Goal: Task Accomplishment & Management: Manage account settings

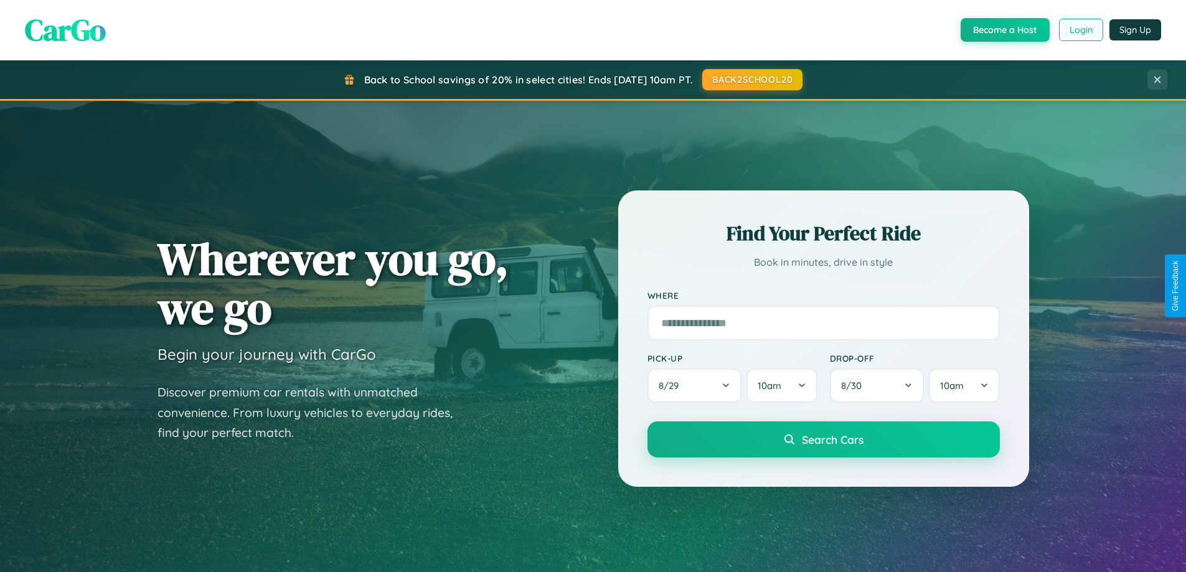
click at [1080, 30] on button "Login" at bounding box center [1081, 30] width 44 height 22
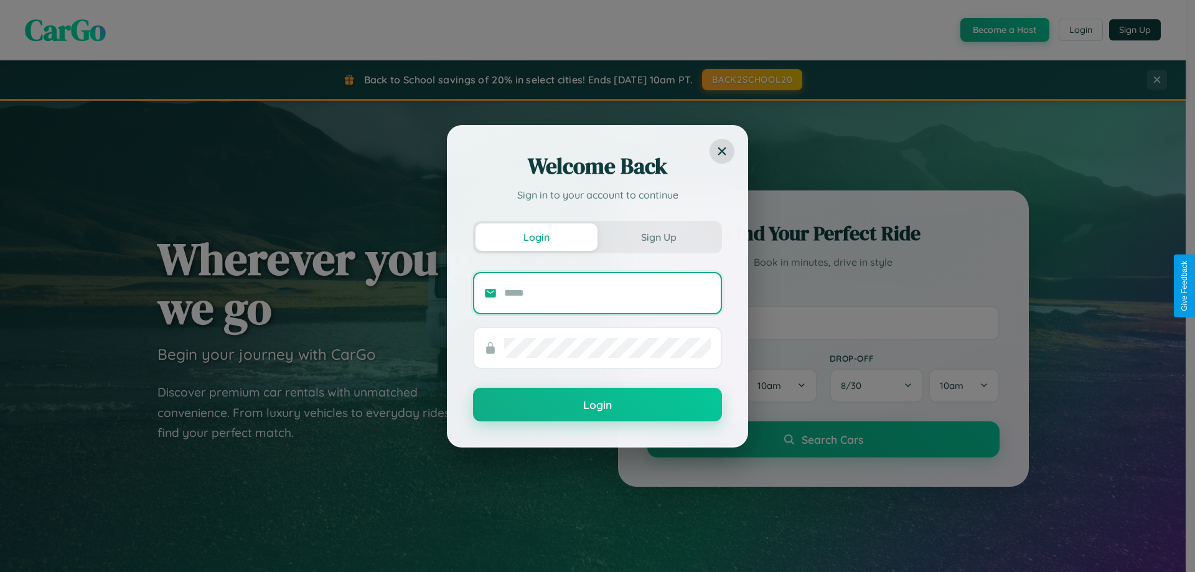
click at [608, 293] on input "text" at bounding box center [607, 293] width 207 height 20
type input "**********"
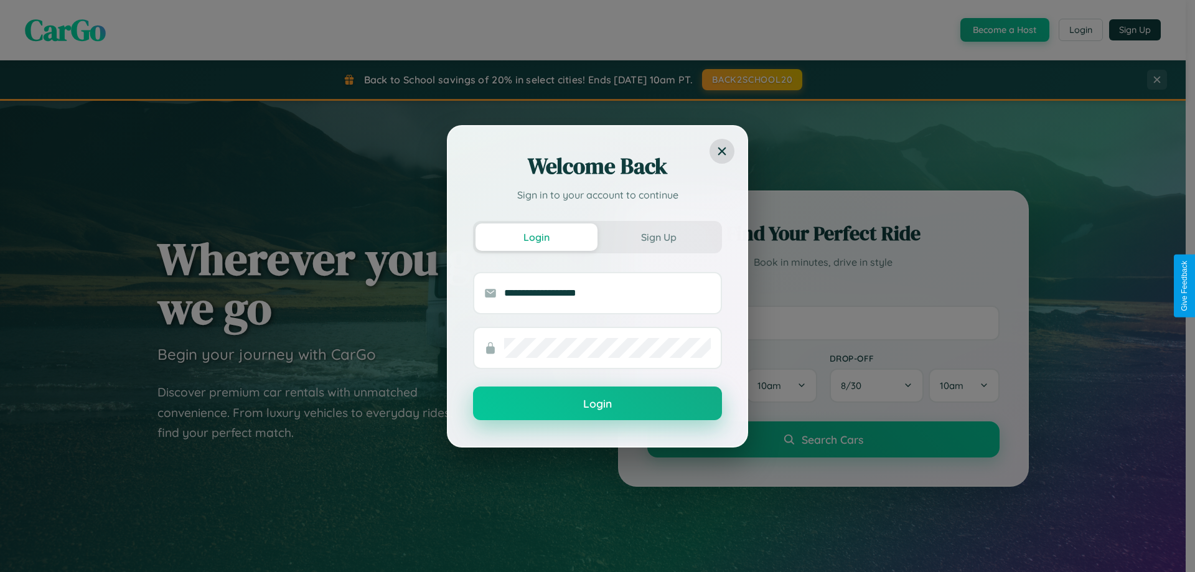
click at [598, 404] on button "Login" at bounding box center [597, 404] width 249 height 34
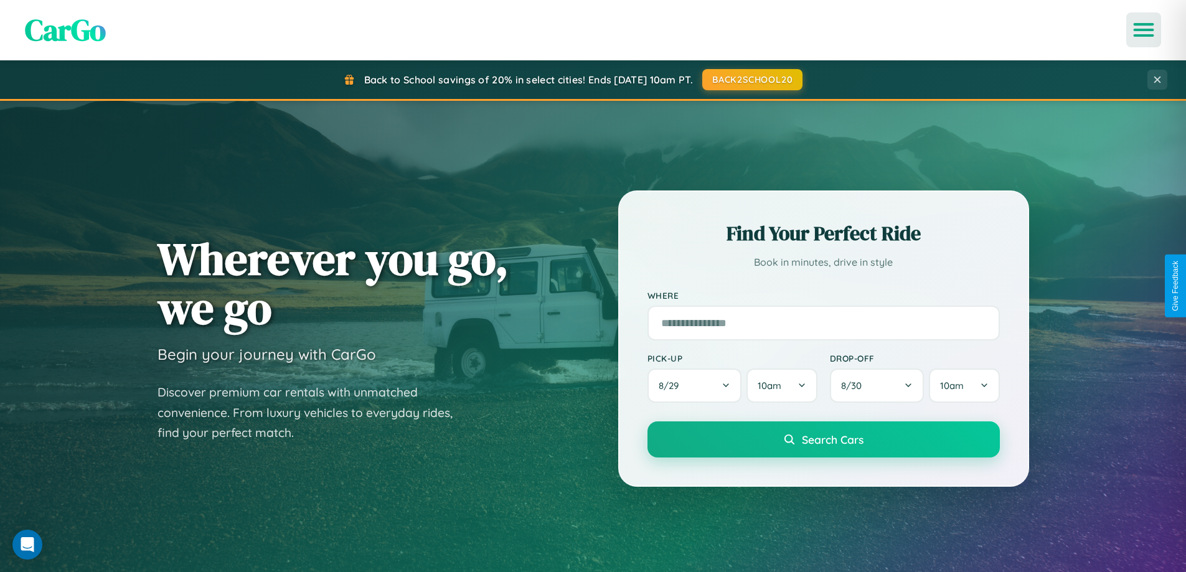
click at [1144, 30] on icon "Open menu" at bounding box center [1144, 29] width 18 height 11
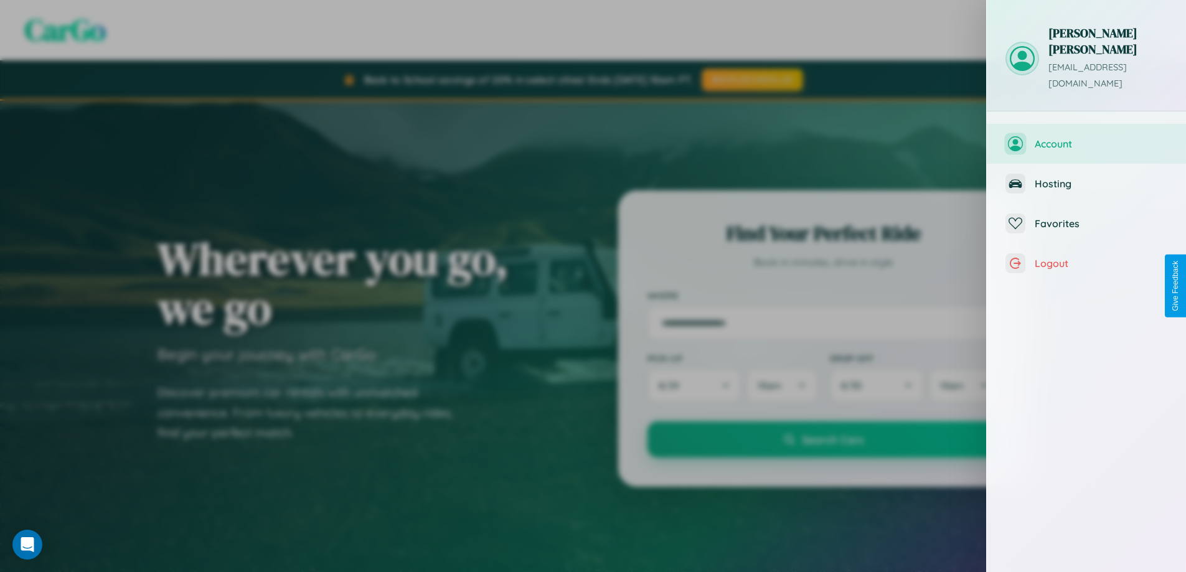
click at [1087, 138] on span "Account" at bounding box center [1101, 144] width 133 height 12
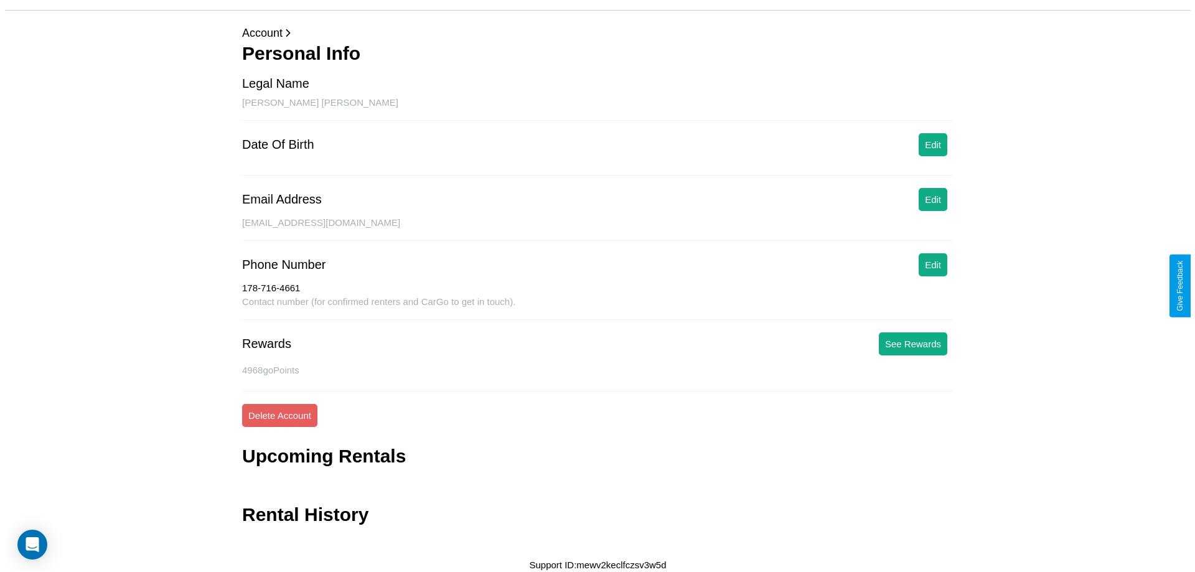
scroll to position [40, 0]
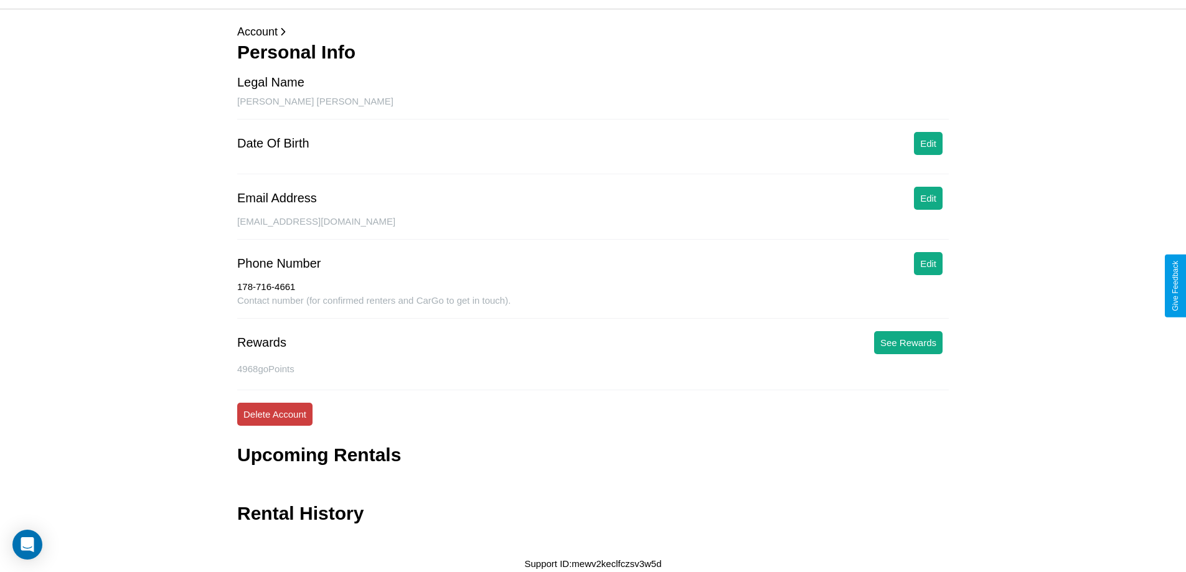
click at [275, 414] on button "Delete Account" at bounding box center [274, 414] width 75 height 23
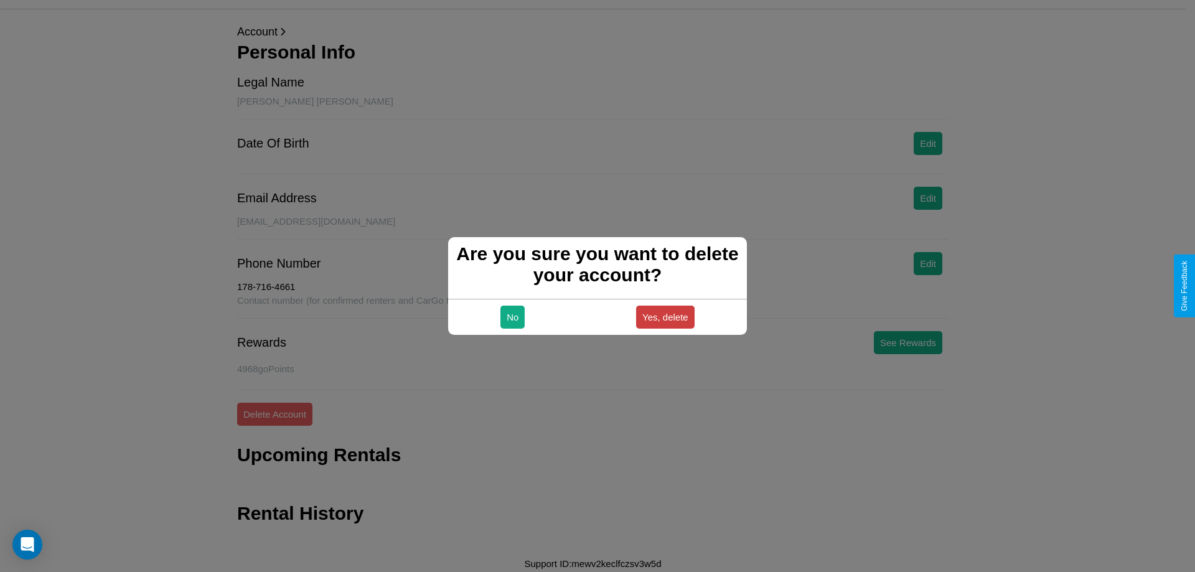
click at [665, 317] on button "Yes, delete" at bounding box center [665, 317] width 59 height 23
